Goal: Task Accomplishment & Management: Manage account settings

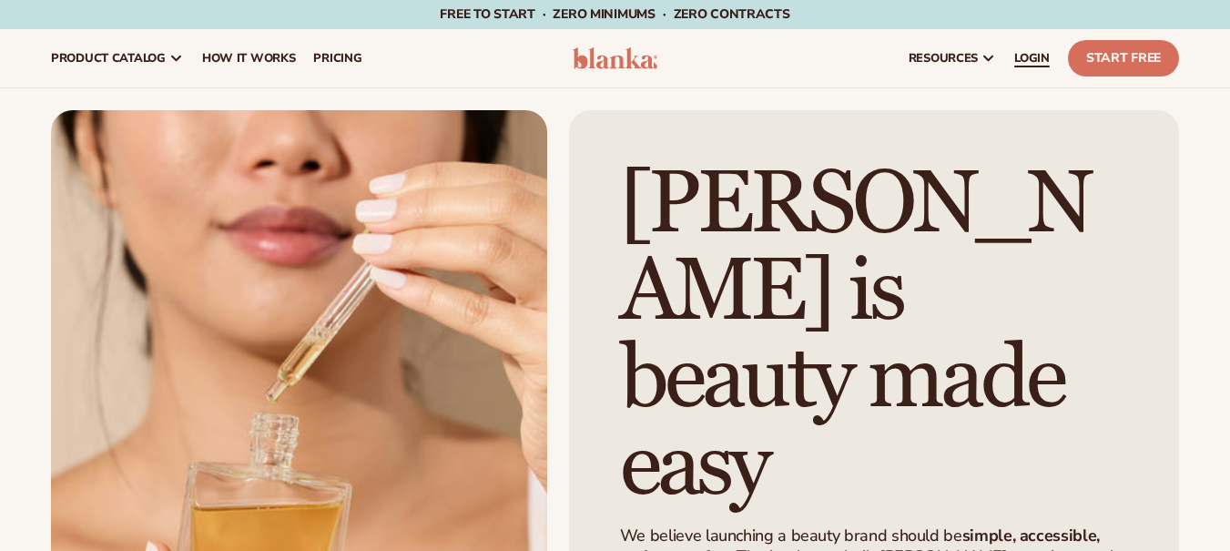
click at [1016, 53] on span "LOGIN" at bounding box center [1032, 58] width 36 height 15
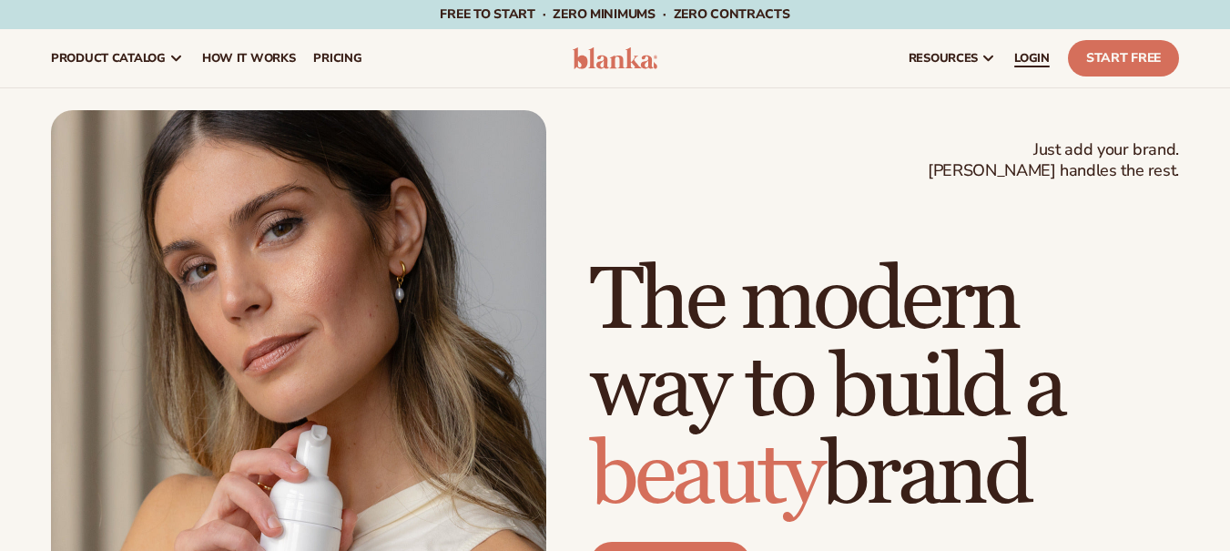
click at [1031, 58] on span "LOGIN" at bounding box center [1032, 58] width 36 height 15
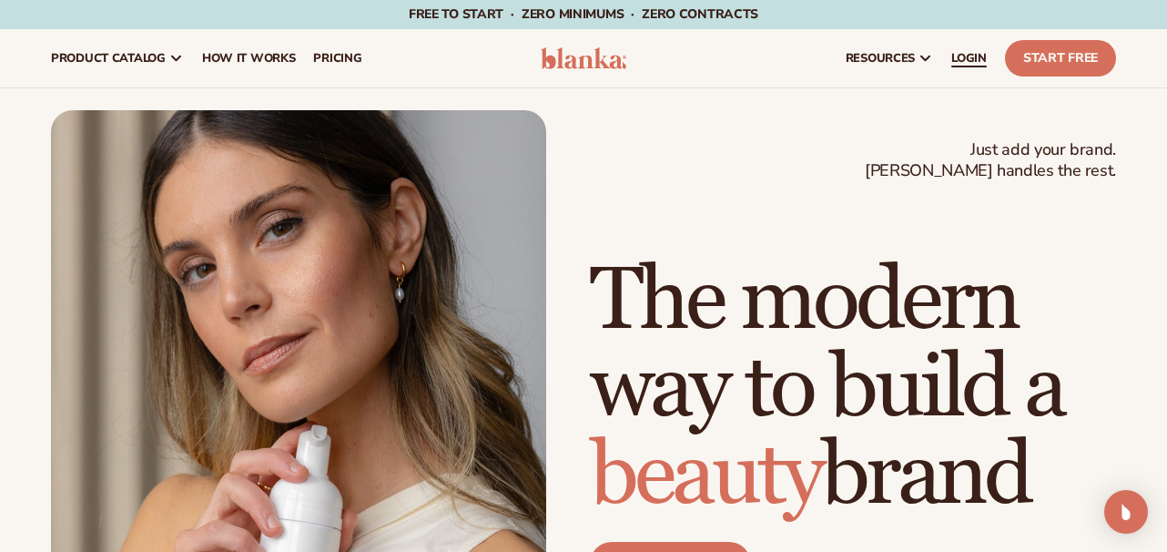
click at [982, 56] on span "LOGIN" at bounding box center [970, 58] width 36 height 15
